Goal: Information Seeking & Learning: Learn about a topic

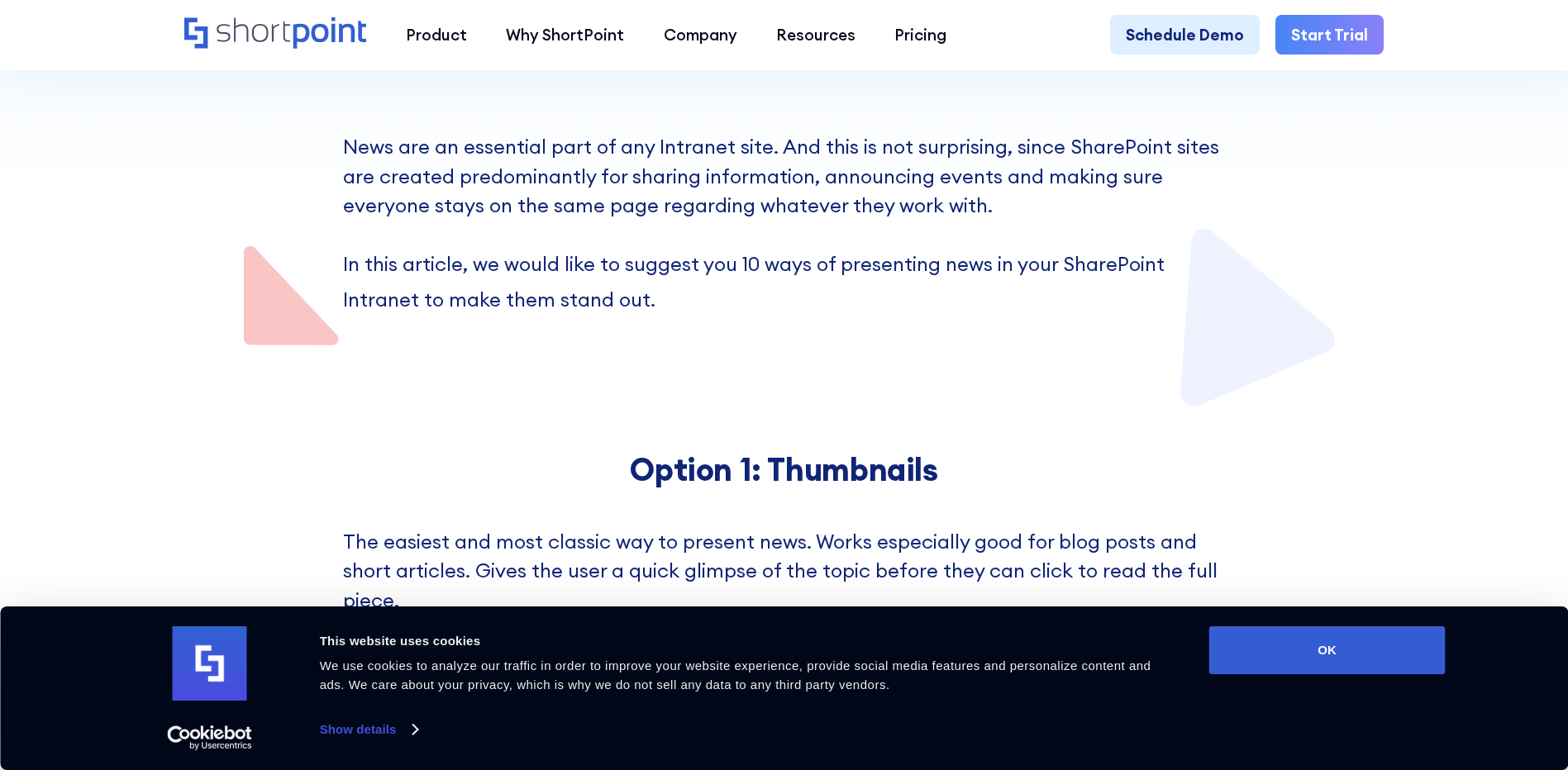
scroll to position [330, 0]
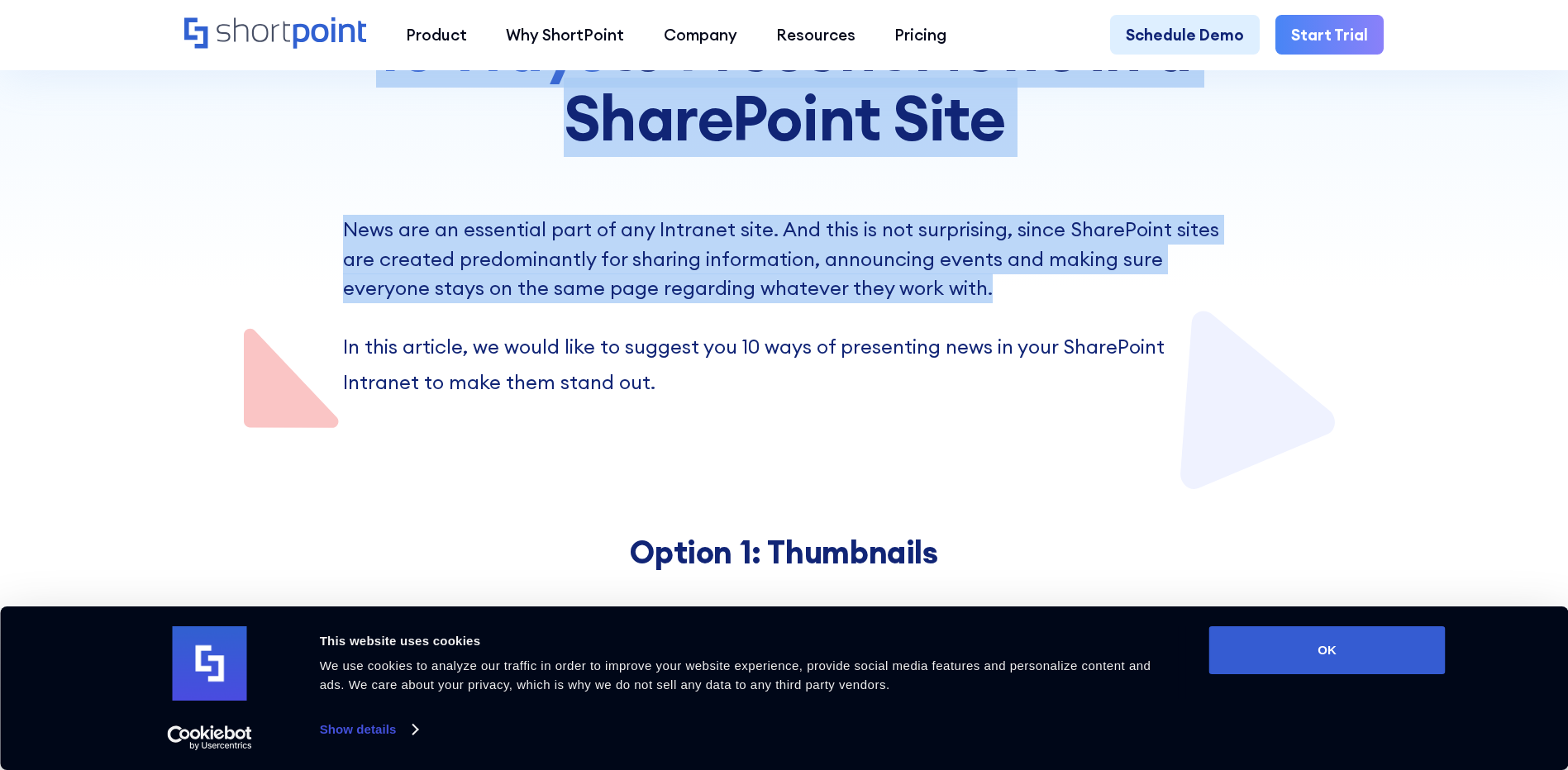
drag, startPoint x: 998, startPoint y: 299, endPoint x: 336, endPoint y: 233, distance: 665.3
click at [336, 233] on section "10 Ways to Present News in a SharePoint Site News are an essential part of any …" at bounding box center [784, 81] width 1568 height 823
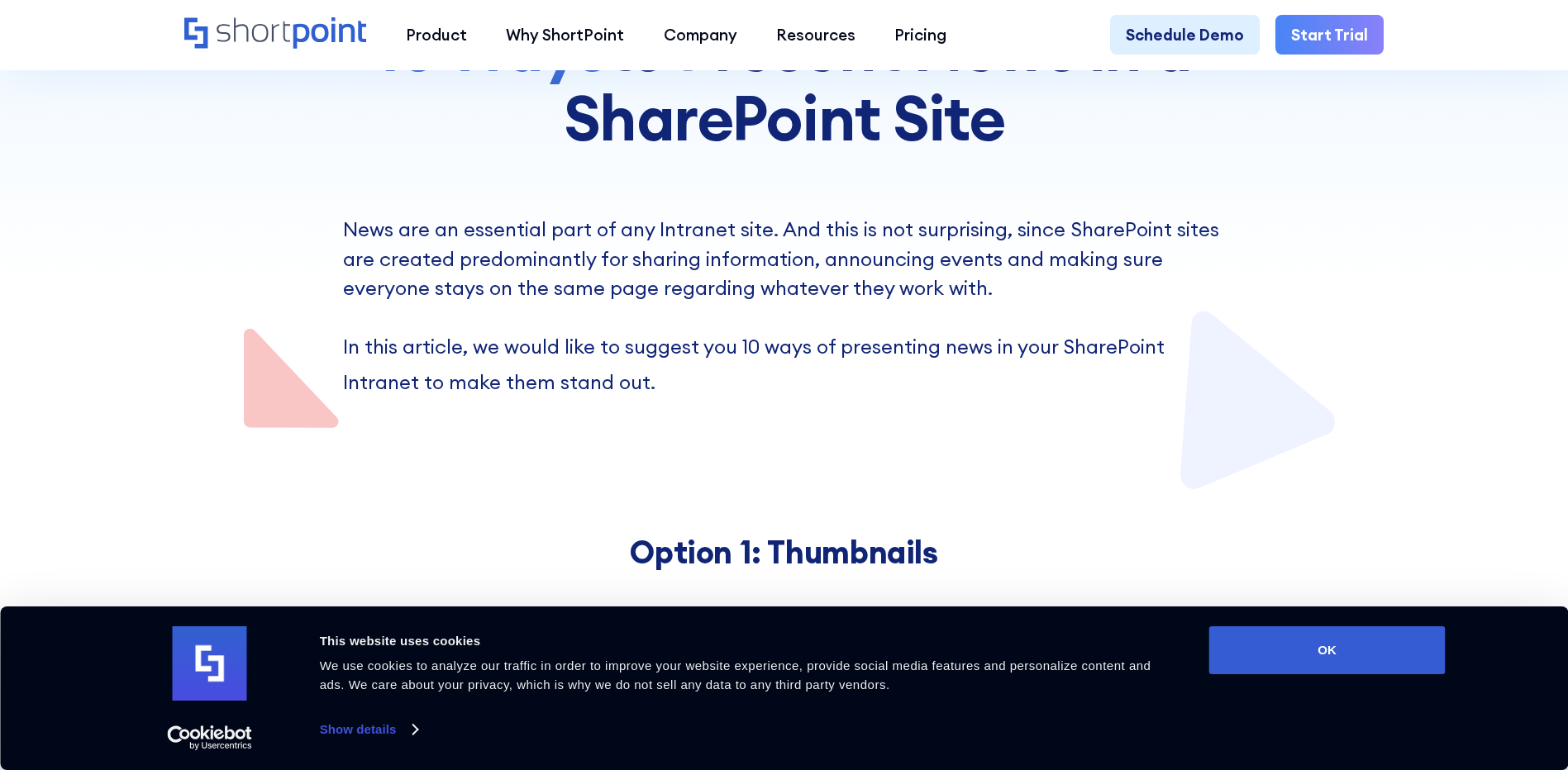
click at [717, 452] on div at bounding box center [783, 81] width 1199 height 823
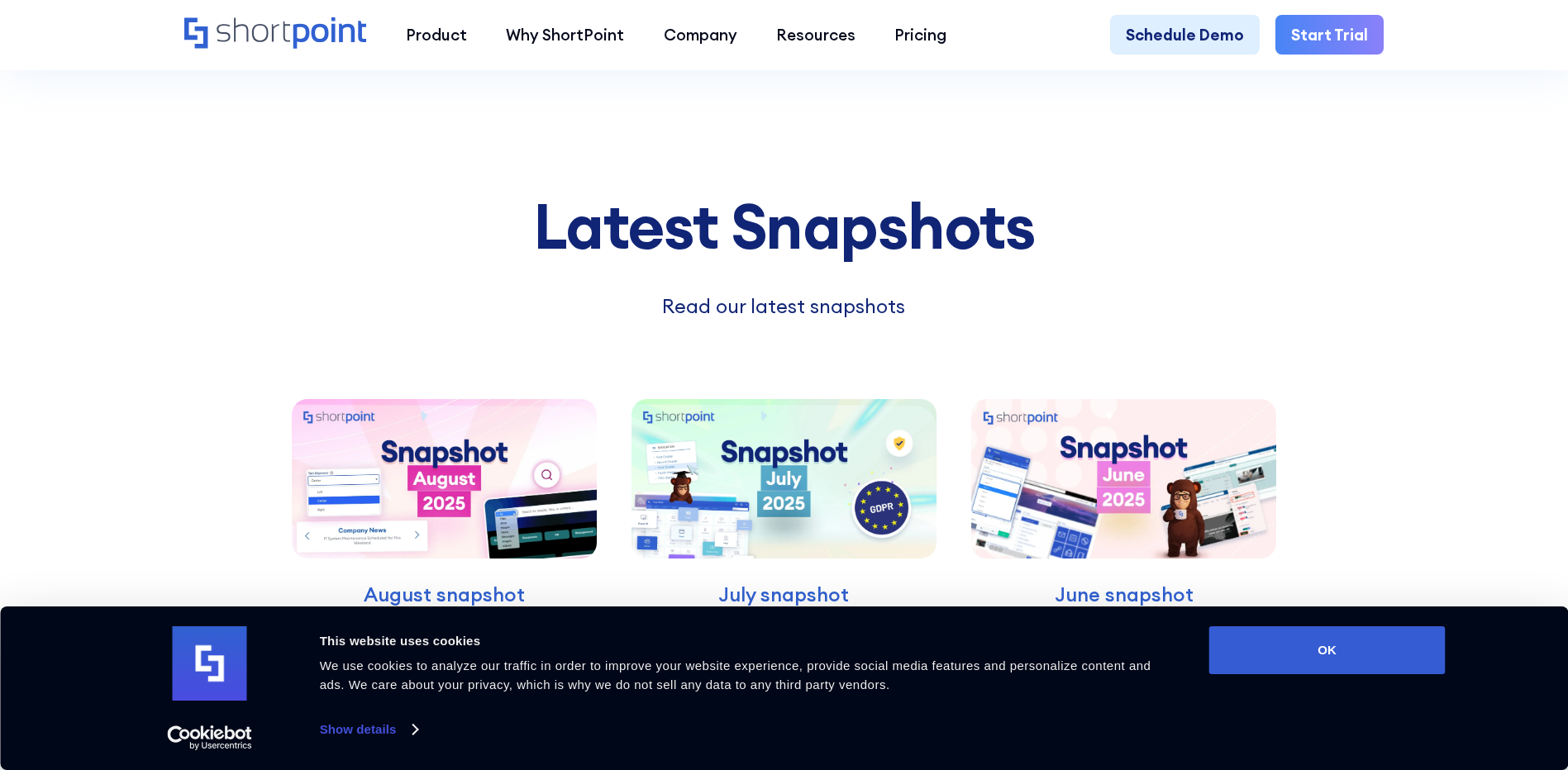
scroll to position [7272, 0]
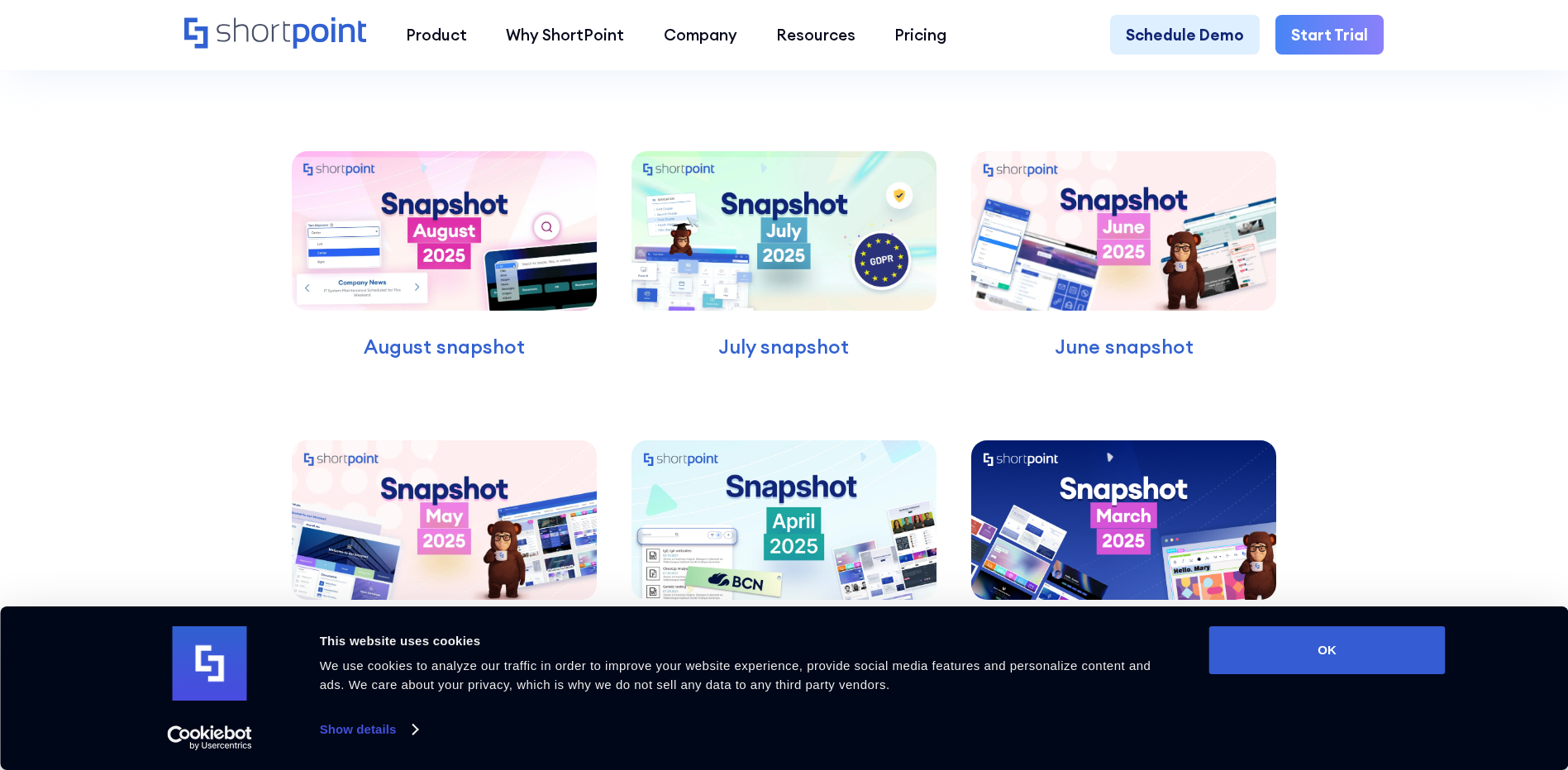
click at [460, 271] on img at bounding box center [444, 232] width 304 height 160
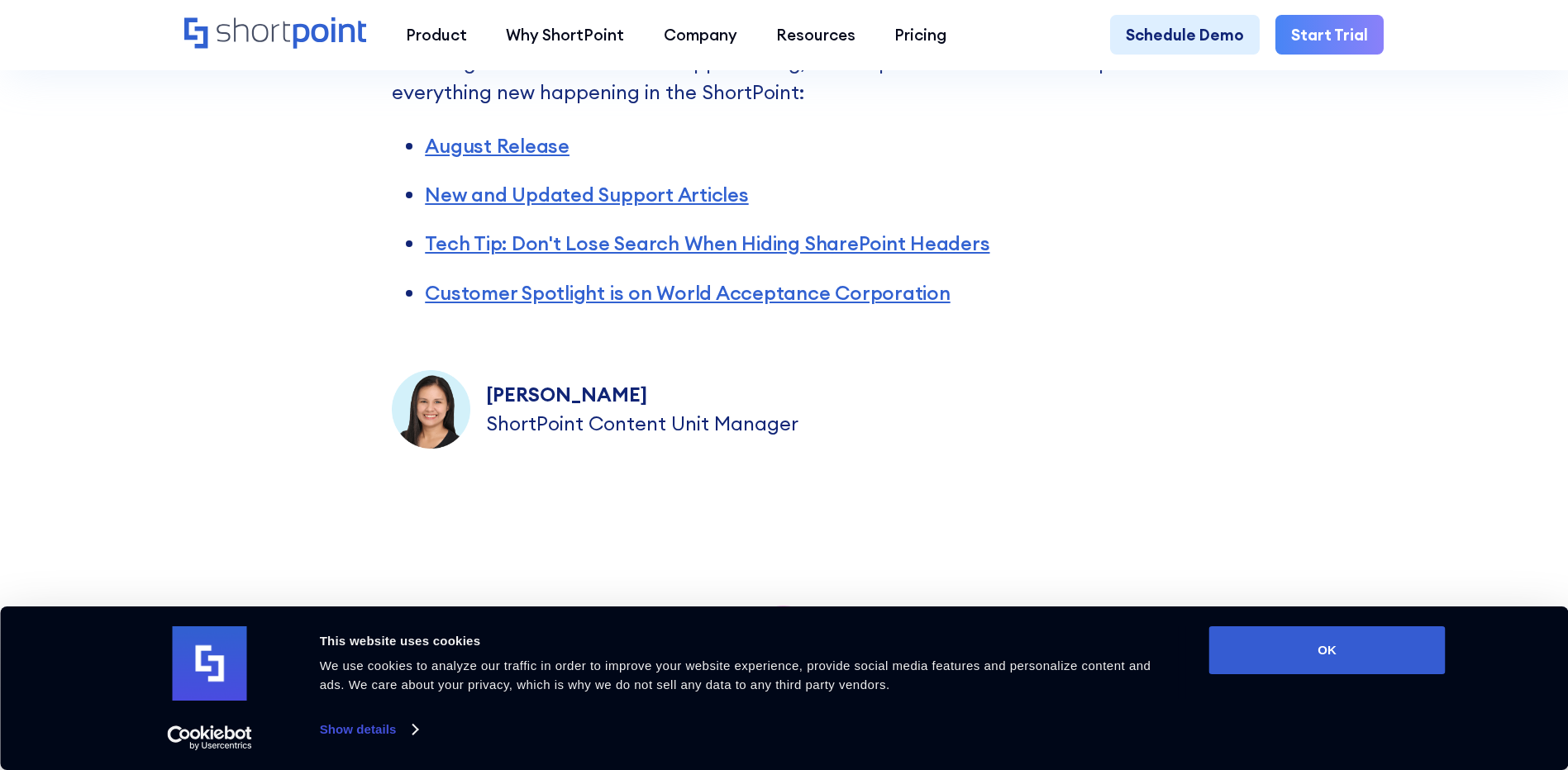
scroll to position [661, 0]
